Goal: Transaction & Acquisition: Purchase product/service

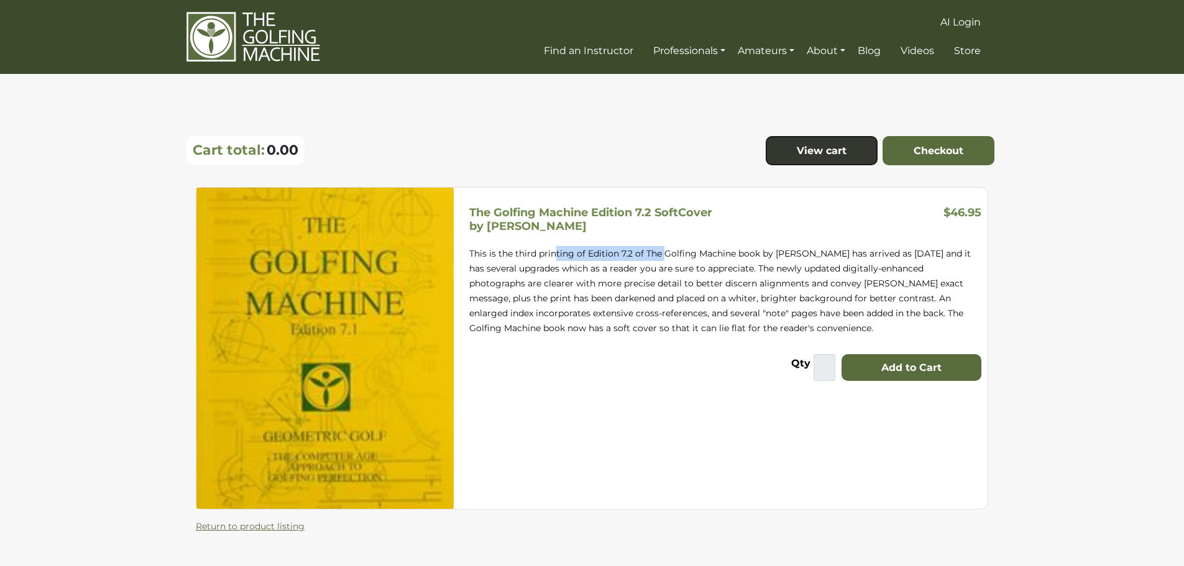
drag, startPoint x: 568, startPoint y: 255, endPoint x: 769, endPoint y: 240, distance: 201.9
click at [682, 249] on p "This is the third printing of Edition 7.2 of The Golfing Machine book by Homer …" at bounding box center [725, 290] width 512 height 89
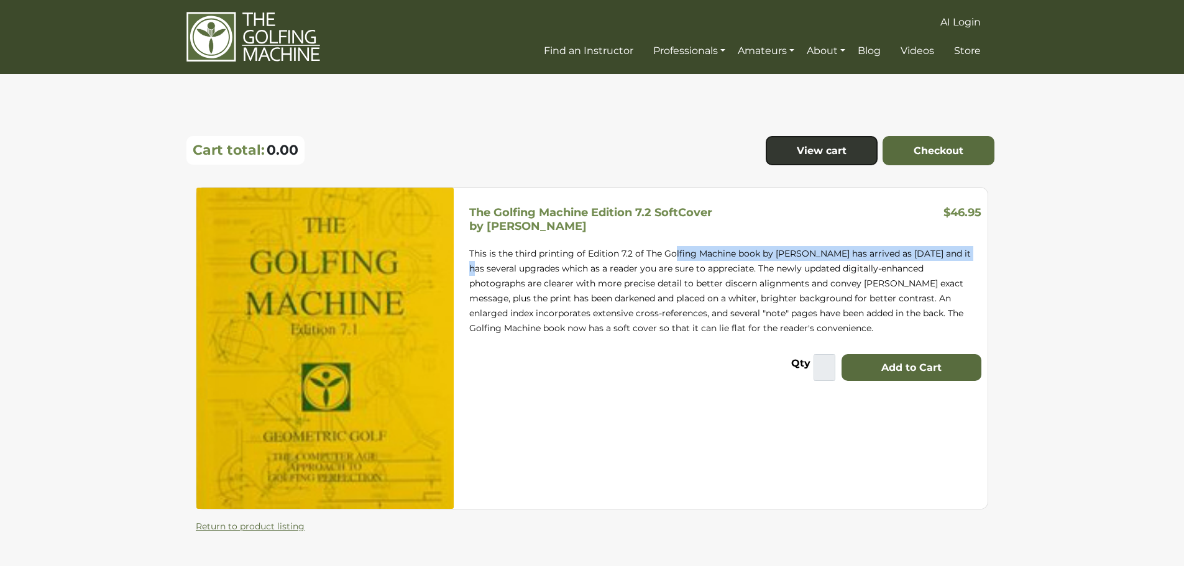
drag, startPoint x: 971, startPoint y: 251, endPoint x: 644, endPoint y: 250, distance: 326.2
click at [657, 251] on p "This is the third printing of Edition 7.2 of The Golfing Machine book by Homer …" at bounding box center [725, 290] width 512 height 89
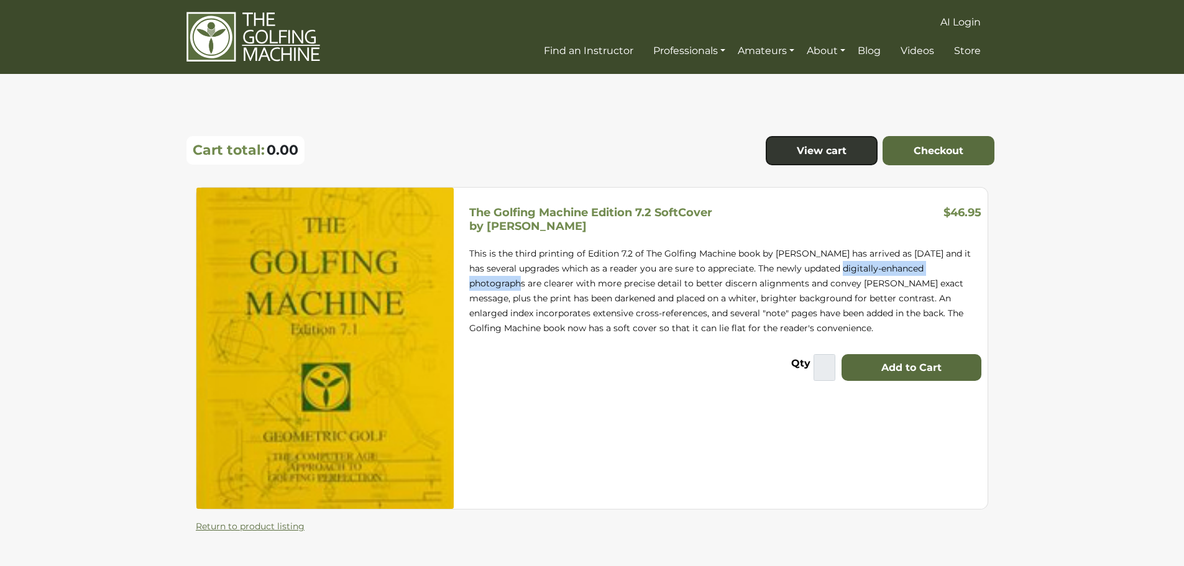
drag, startPoint x: 958, startPoint y: 265, endPoint x: 777, endPoint y: 265, distance: 180.8
click at [792, 265] on p "This is the third printing of Edition 7.2 of The Golfing Machine book by Homer …" at bounding box center [725, 290] width 512 height 89
drag, startPoint x: 554, startPoint y: 282, endPoint x: 648, endPoint y: 281, distance: 93.2
click at [644, 281] on p "This is the third printing of Edition 7.2 of The Golfing Machine book by [PERSO…" at bounding box center [725, 290] width 512 height 89
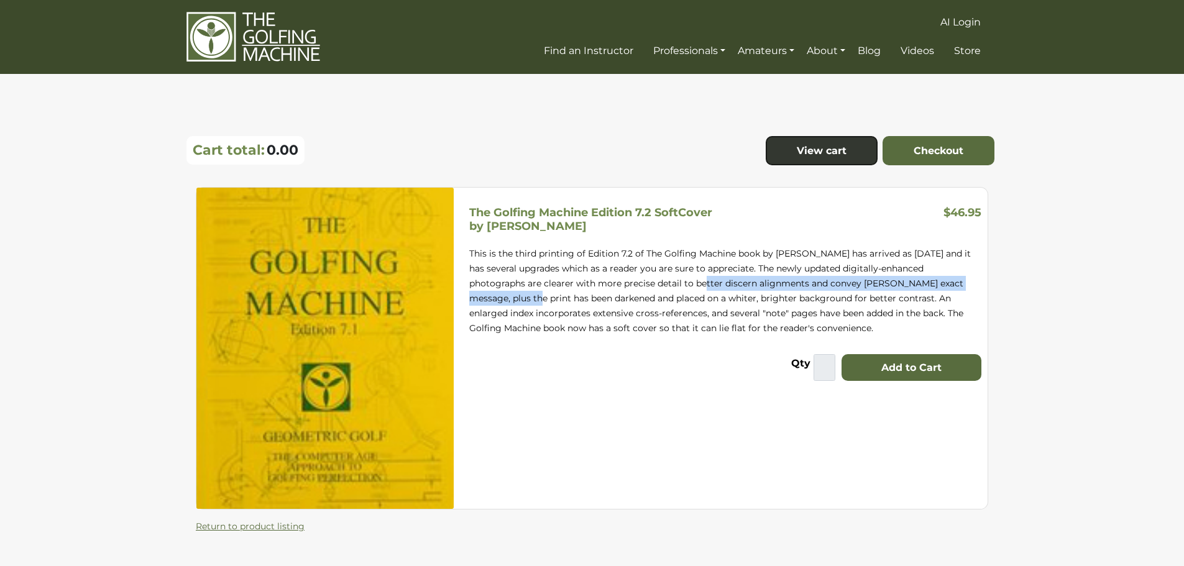
drag, startPoint x: 968, startPoint y: 286, endPoint x: 623, endPoint y: 283, distance: 345.5
click at [653, 284] on p "This is the third printing of Edition 7.2 of The Golfing Machine book by [PERSO…" at bounding box center [725, 290] width 512 height 89
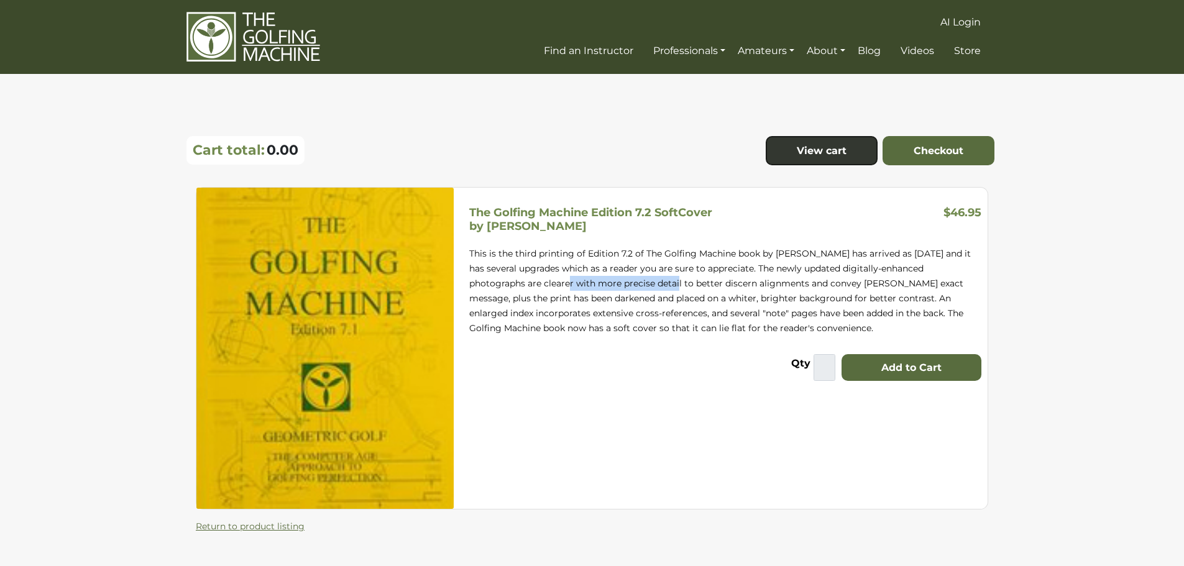
drag, startPoint x: 623, startPoint y: 283, endPoint x: 525, endPoint y: 278, distance: 97.7
click at [525, 278] on p "This is the third printing of Edition 7.2 of The Golfing Machine book by [PERSO…" at bounding box center [725, 290] width 512 height 89
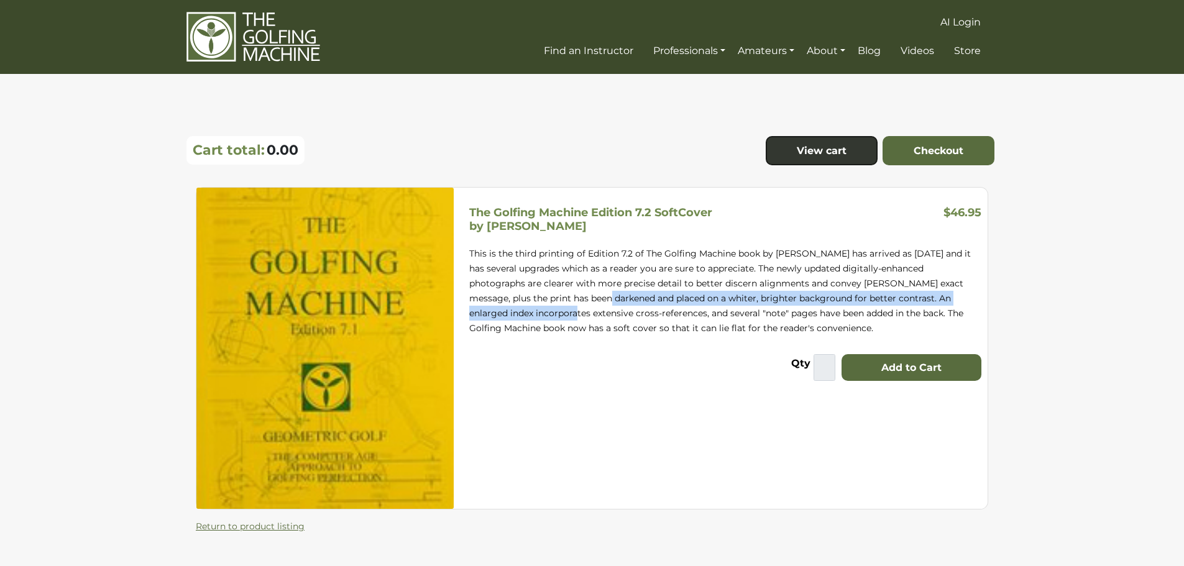
drag, startPoint x: 523, startPoint y: 303, endPoint x: 965, endPoint y: 314, distance: 442.6
click at [974, 306] on p "This is the third printing of Edition 7.2 of The Golfing Machine book by [PERSO…" at bounding box center [725, 290] width 512 height 89
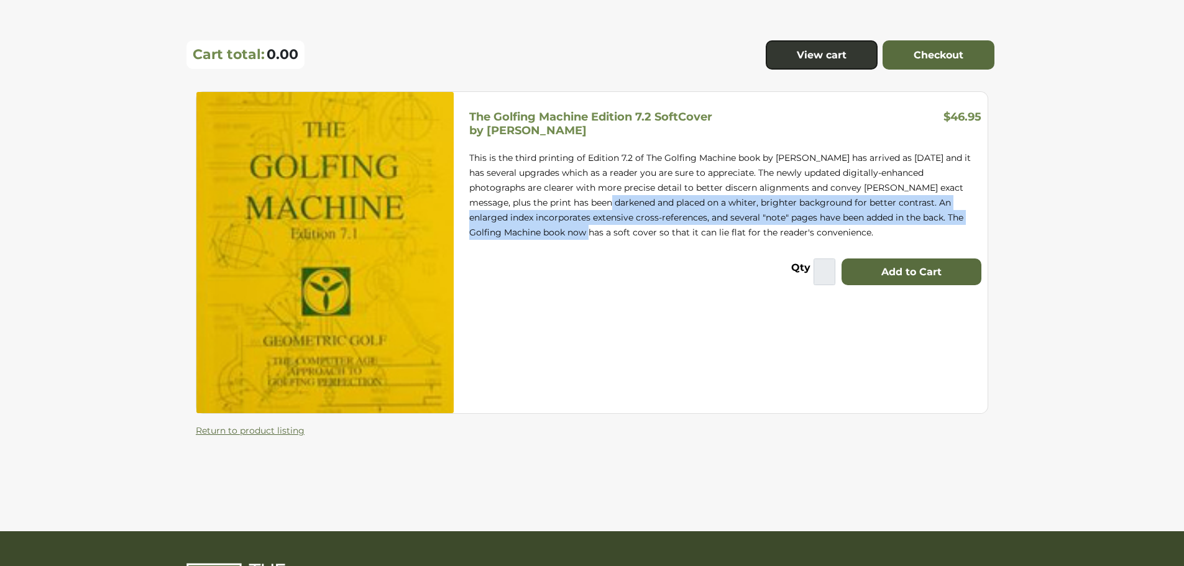
scroll to position [180, 0]
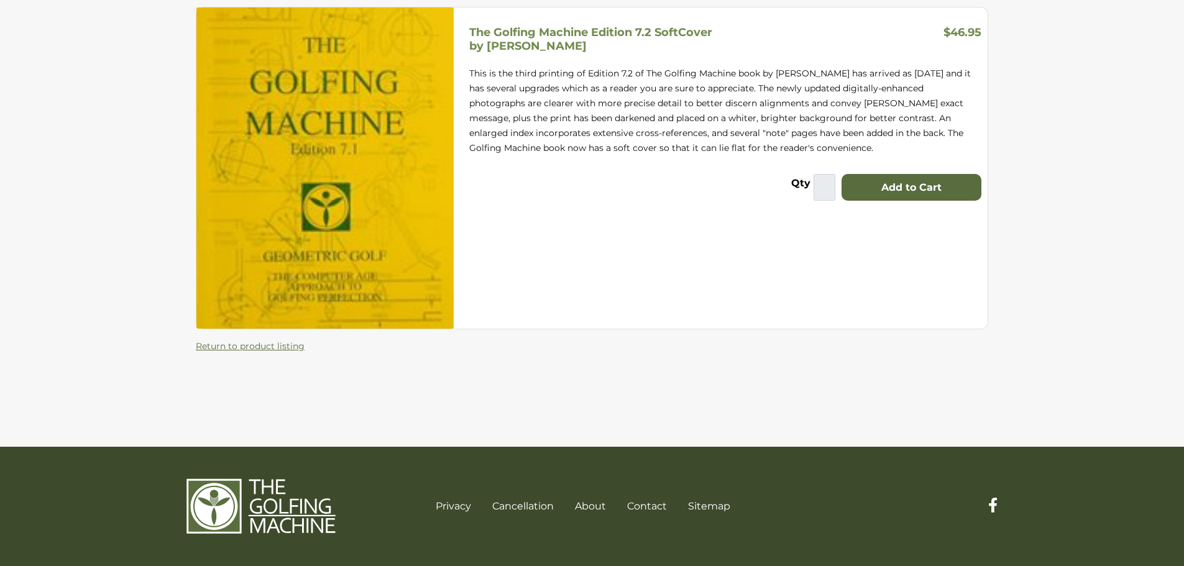
drag, startPoint x: 921, startPoint y: 219, endPoint x: 928, endPoint y: 212, distance: 9.7
click at [922, 217] on div "The Golfing Machine Edition 7.2 SoftCover by Homer Kelley $46.95 This is the th…" at bounding box center [725, 167] width 524 height 321
click at [925, 185] on button "Add to Cart" at bounding box center [911, 187] width 140 height 27
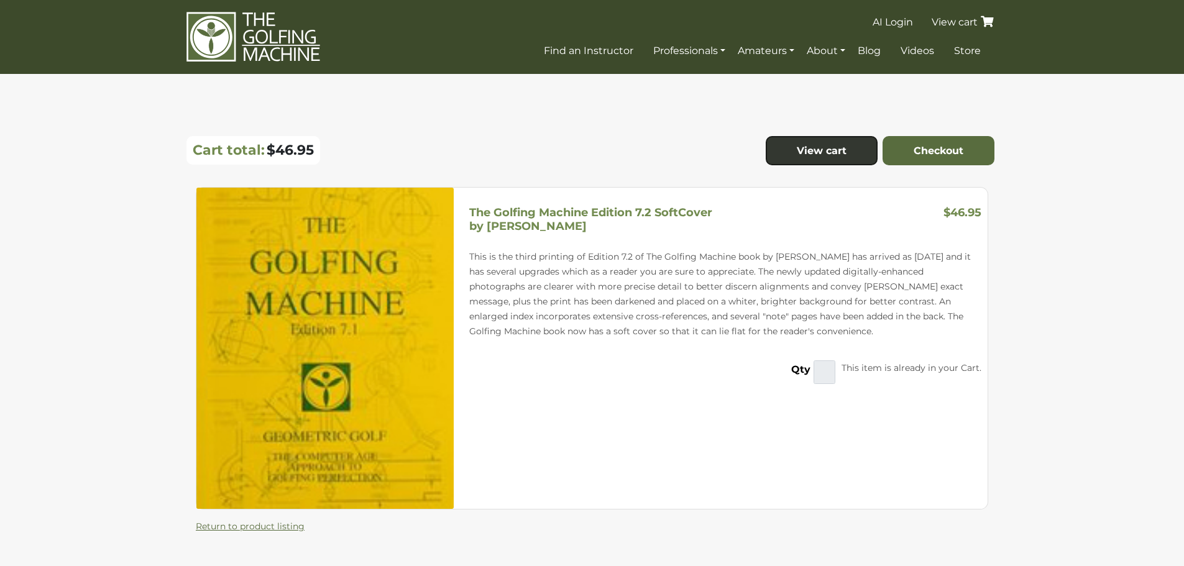
click at [956, 21] on link "View cart" at bounding box center [964, 22] width 68 height 12
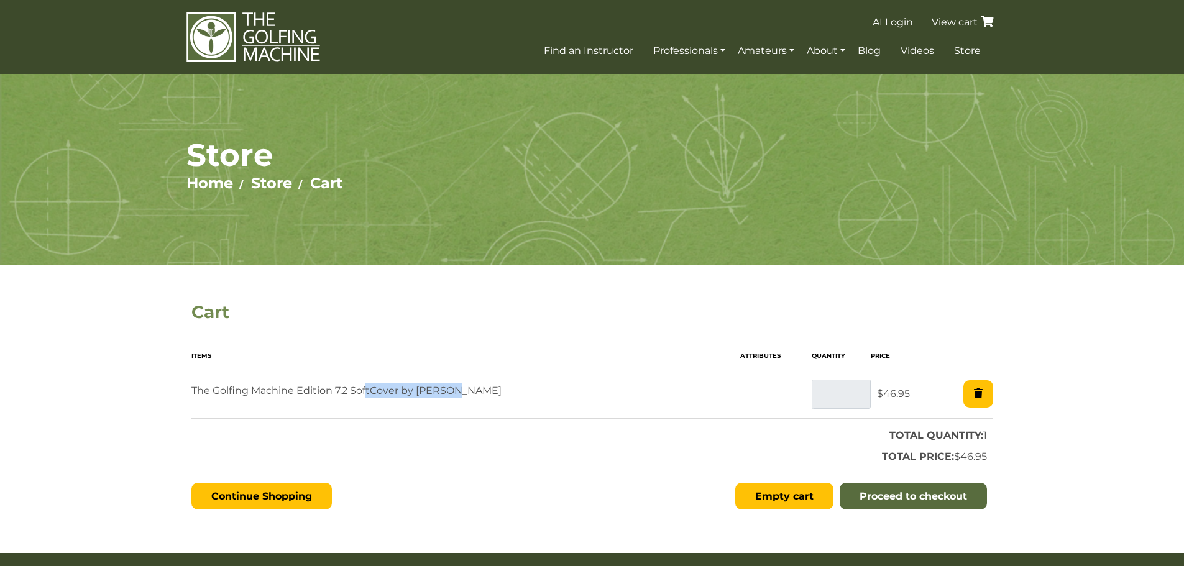
drag, startPoint x: 367, startPoint y: 388, endPoint x: 605, endPoint y: 387, distance: 238.0
click at [462, 395] on p "The Golfing Machine Edition 7.2 SoftCover by [PERSON_NAME]" at bounding box center [465, 390] width 549 height 15
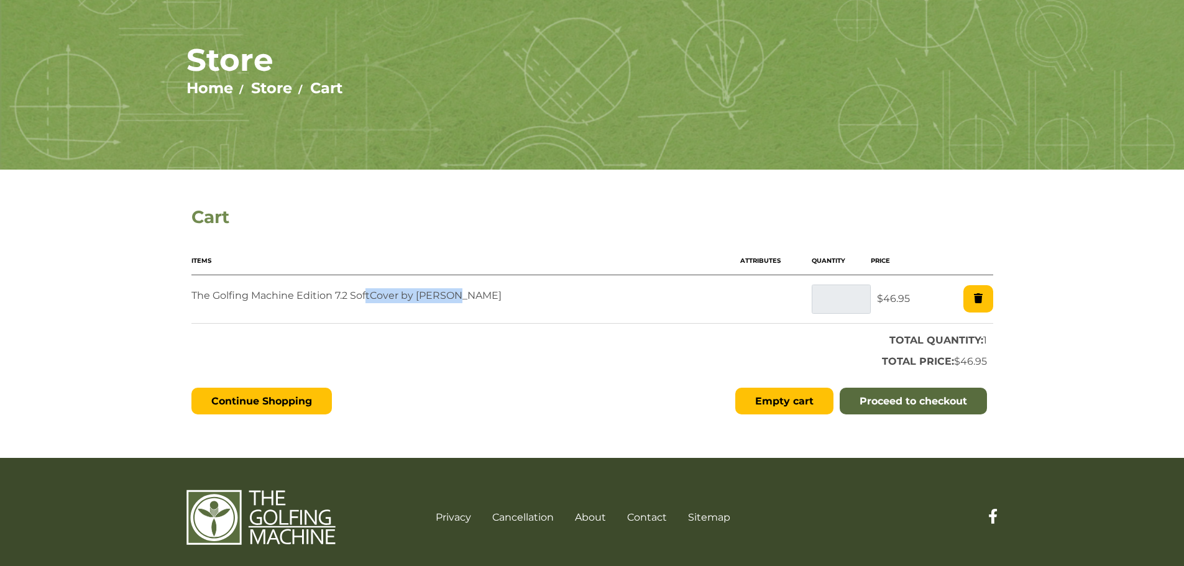
scroll to position [106, 0]
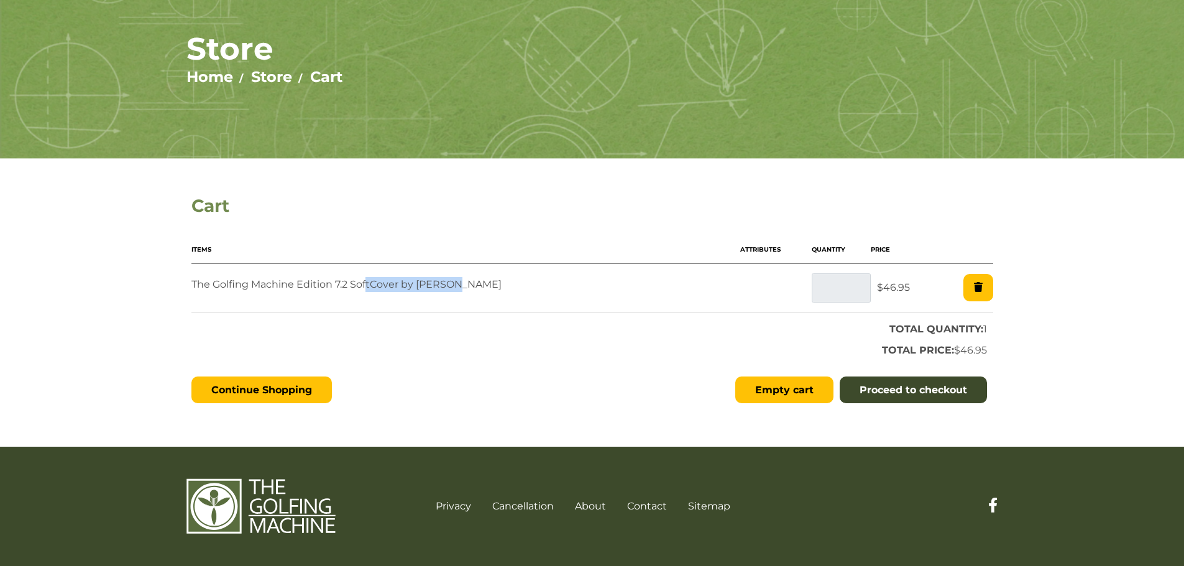
click at [969, 396] on link "Proceed to checkout" at bounding box center [913, 390] width 147 height 27
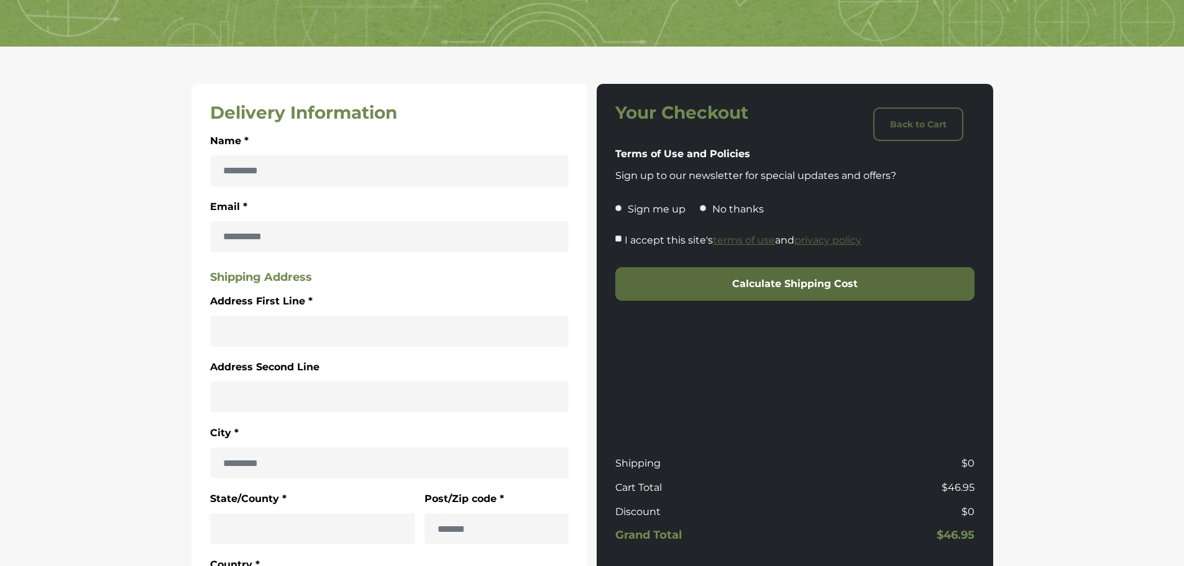
scroll to position [249, 0]
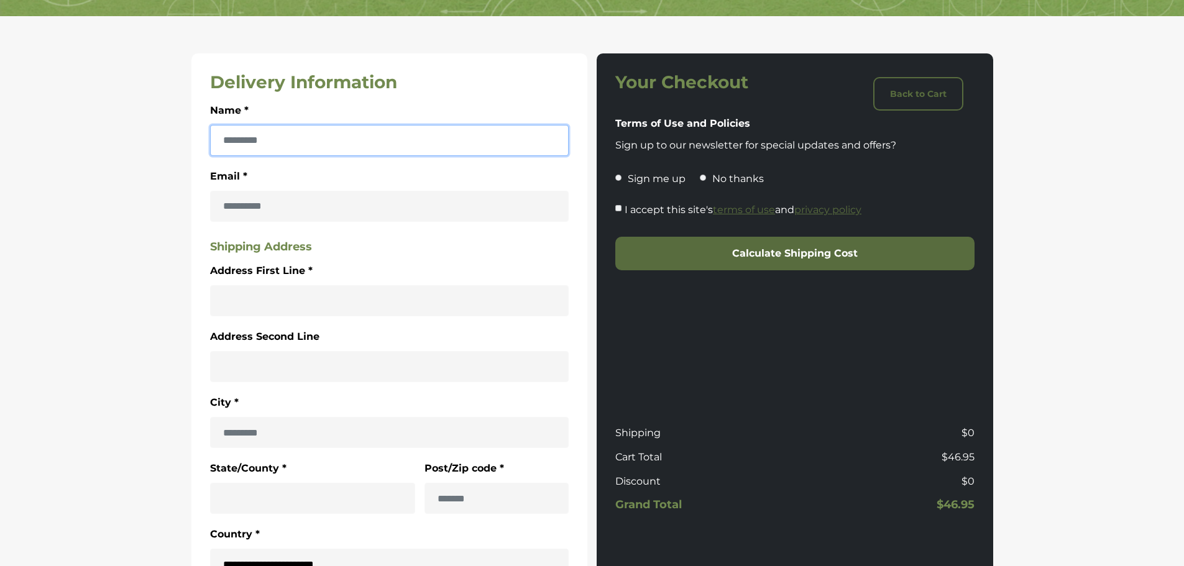
click at [304, 135] on input "Name *" at bounding box center [389, 140] width 359 height 31
type input "**********"
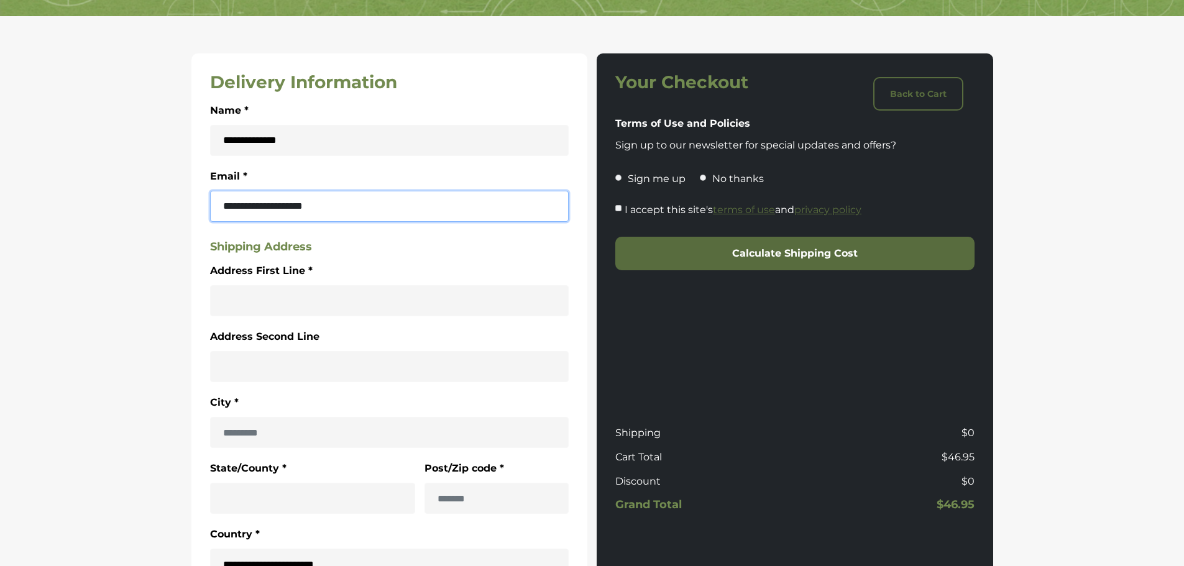
type input "**********"
type input "******"
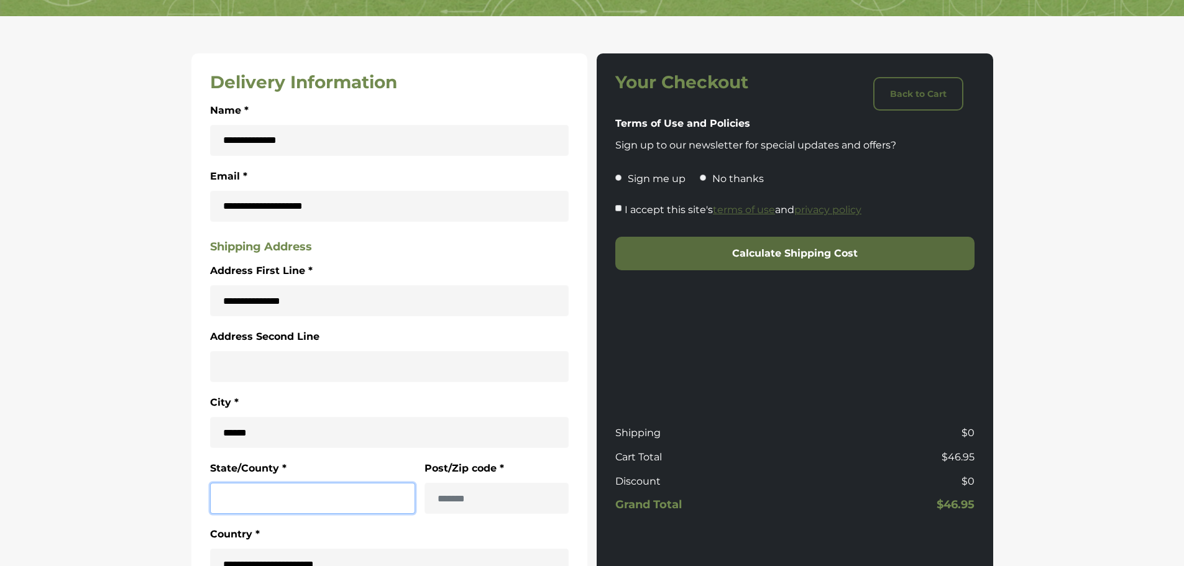
type input "**"
type input "*****"
click at [723, 174] on p "No thanks" at bounding box center [738, 179] width 52 height 15
click at [709, 178] on div "No thanks" at bounding box center [738, 179] width 58 height 15
click at [700, 173] on div "Sign me up No thanks" at bounding box center [794, 179] width 359 height 15
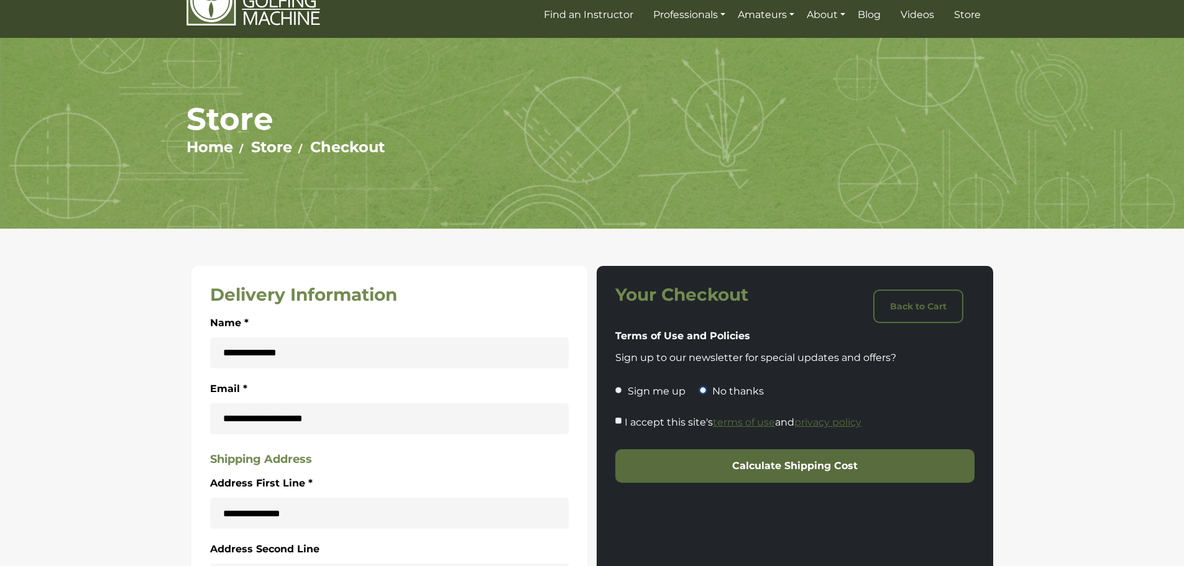
scroll to position [0, 0]
